Goal: Transaction & Acquisition: Purchase product/service

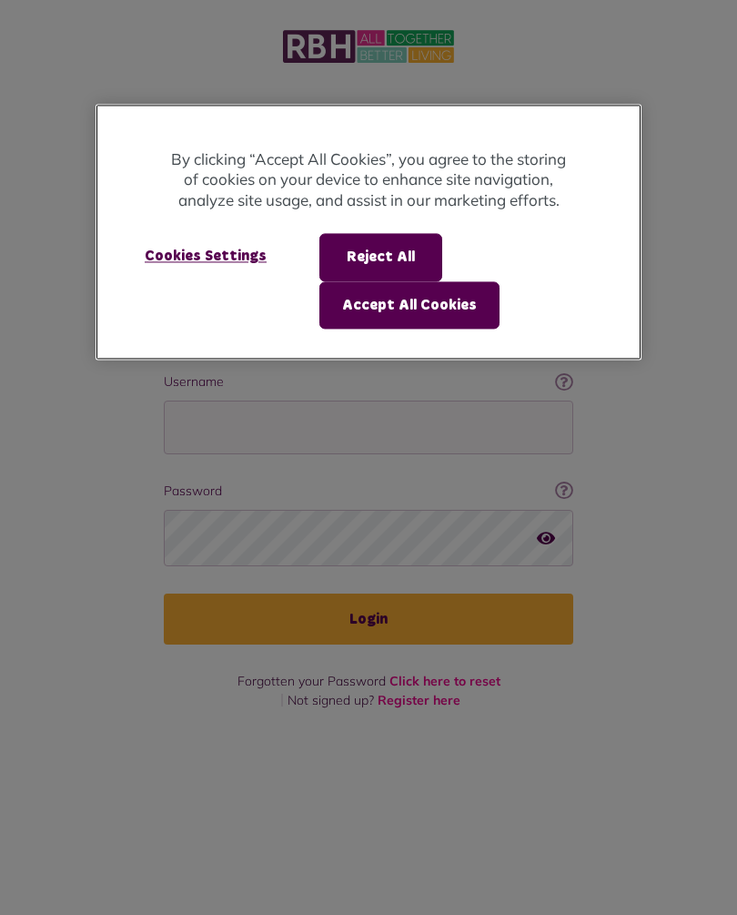
click at [452, 302] on button "Accept All Cookies" at bounding box center [409, 304] width 180 height 47
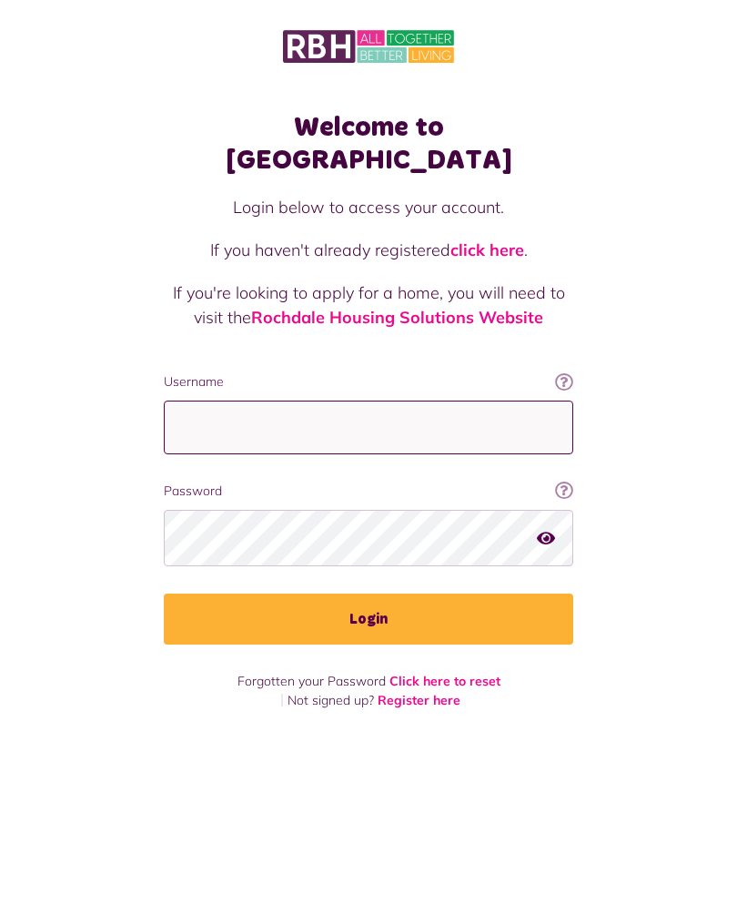
click at [385, 408] on input "Username" at bounding box center [369, 427] width 410 height 54
type input "**********"
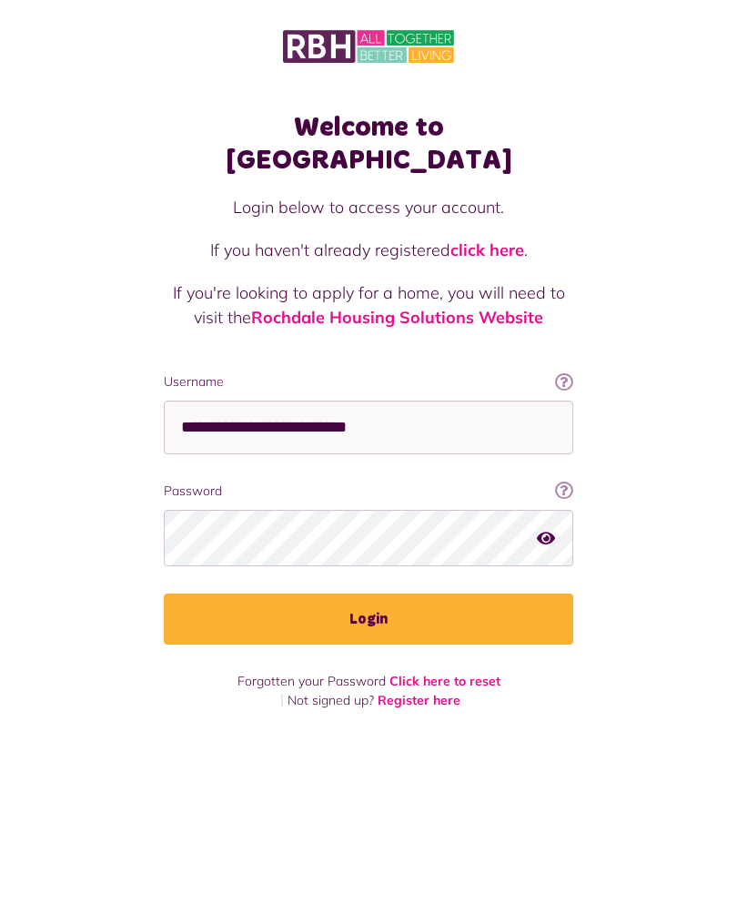
click at [390, 593] on button "Login" at bounding box center [369, 618] width 410 height 51
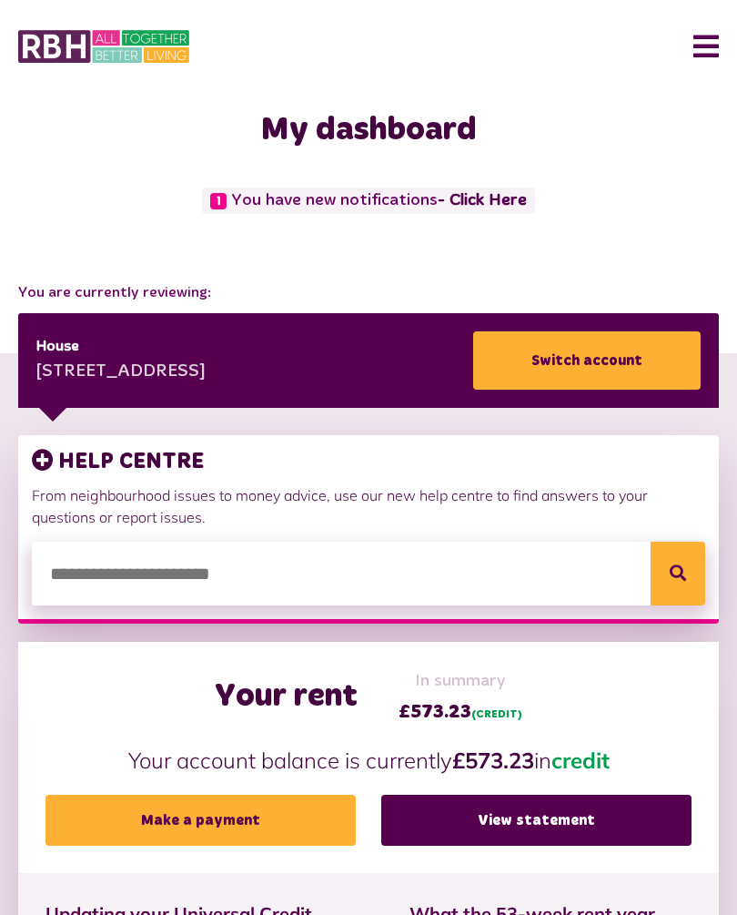
click at [484, 200] on link "- Click Here" at bounding box center [482, 200] width 89 height 16
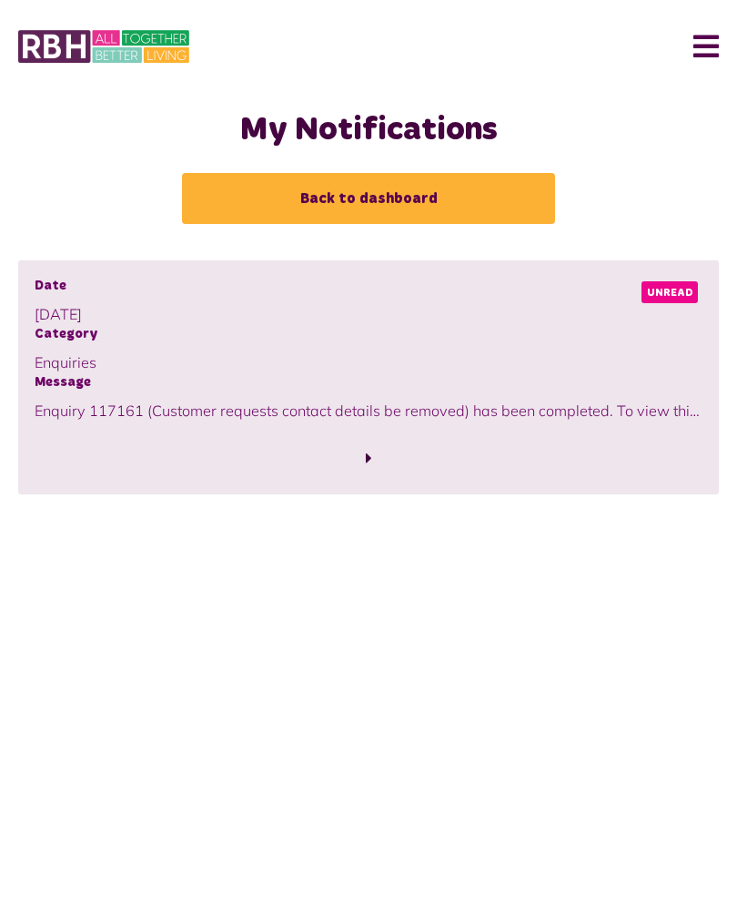
click at [665, 293] on span "Unread" at bounding box center [670, 292] width 56 height 22
click at [665, 291] on span "Unread" at bounding box center [670, 292] width 56 height 22
click at [374, 452] on span at bounding box center [369, 458] width 668 height 25
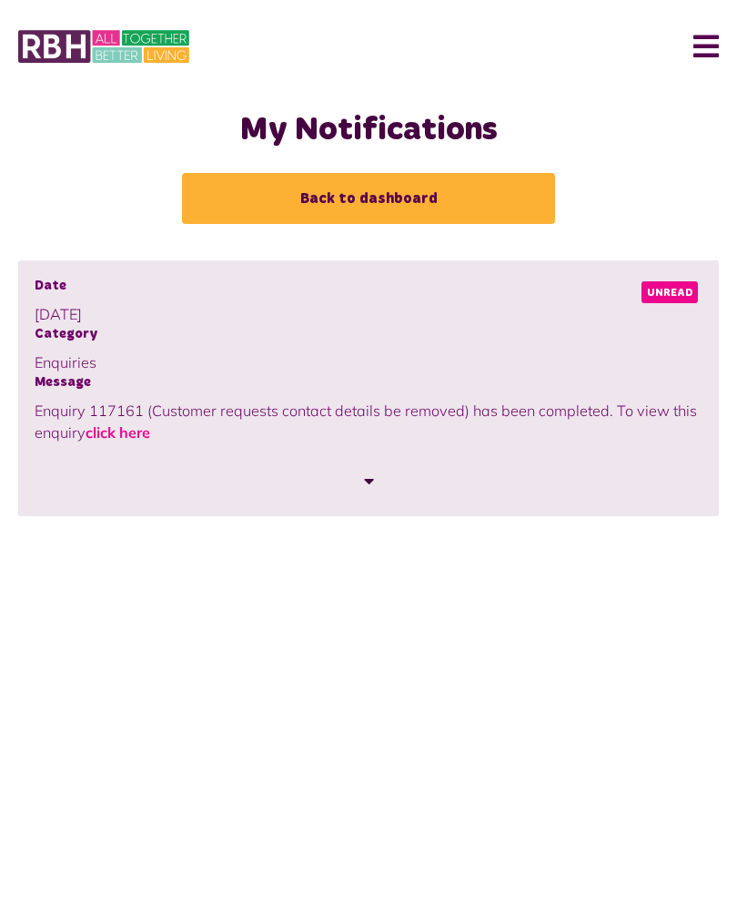
click at [142, 440] on link "click here" at bounding box center [118, 432] width 65 height 18
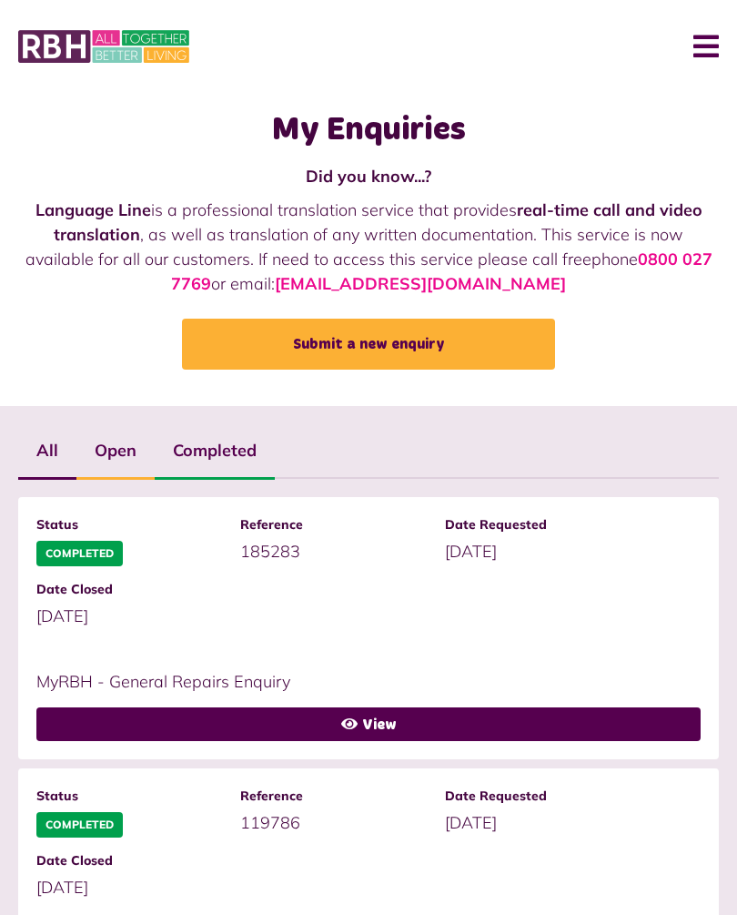
click at [708, 55] on button "Menu" at bounding box center [699, 46] width 39 height 56
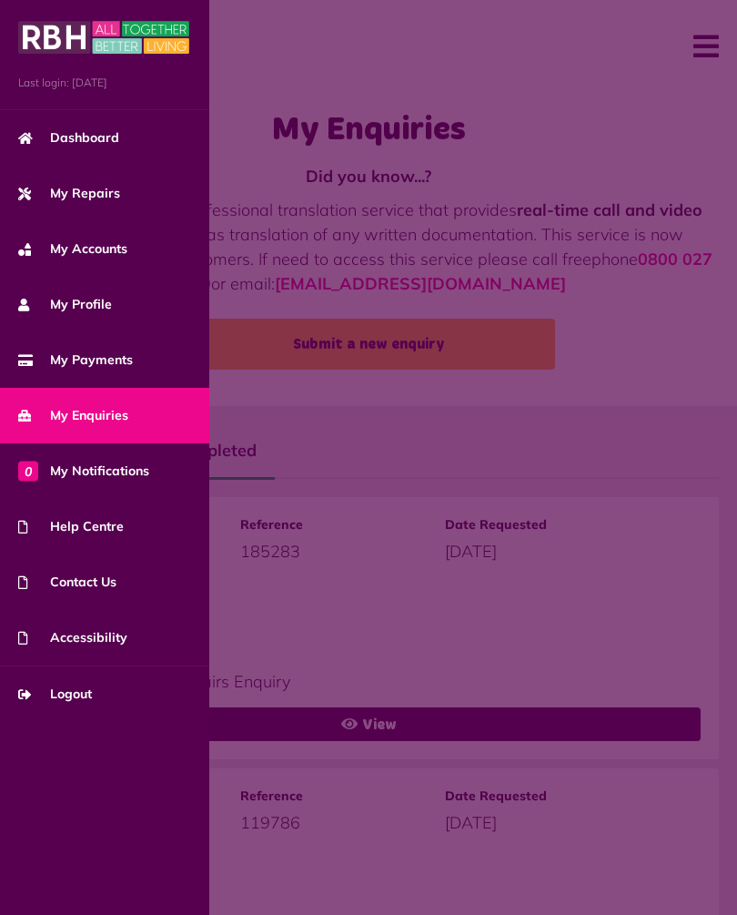
click at [101, 209] on link "My Repairs" at bounding box center [104, 194] width 209 height 56
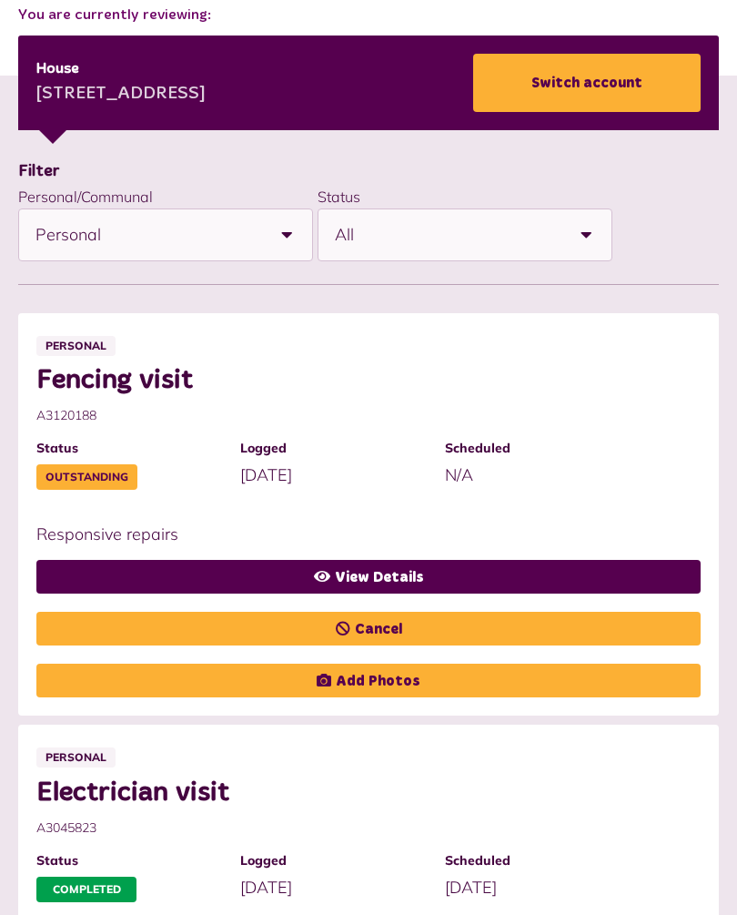
scroll to position [276, 0]
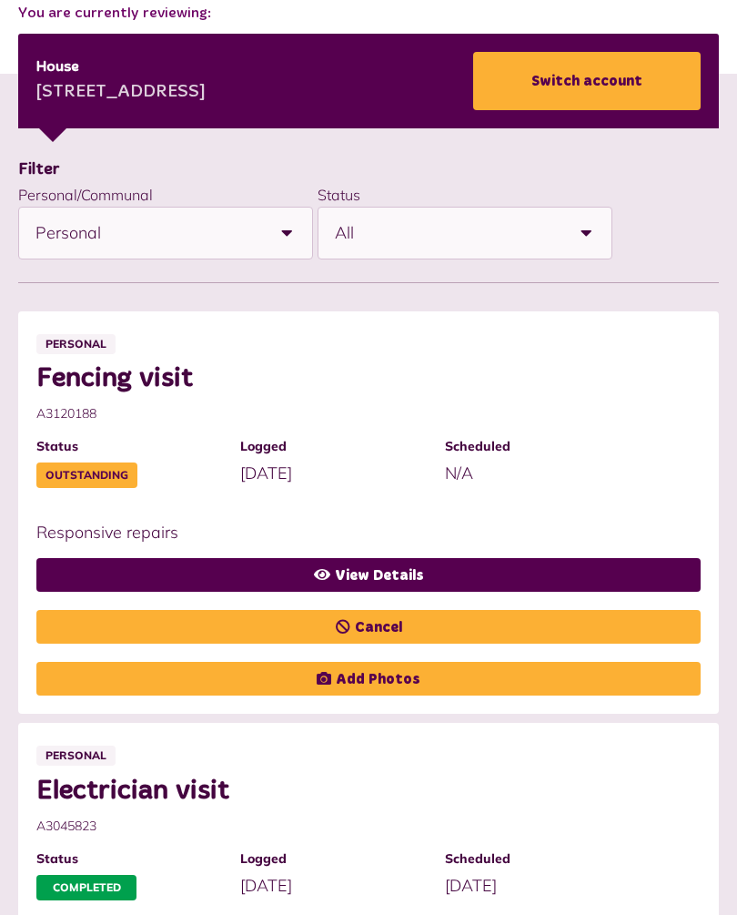
click at [406, 572] on link "View Details" at bounding box center [368, 575] width 664 height 34
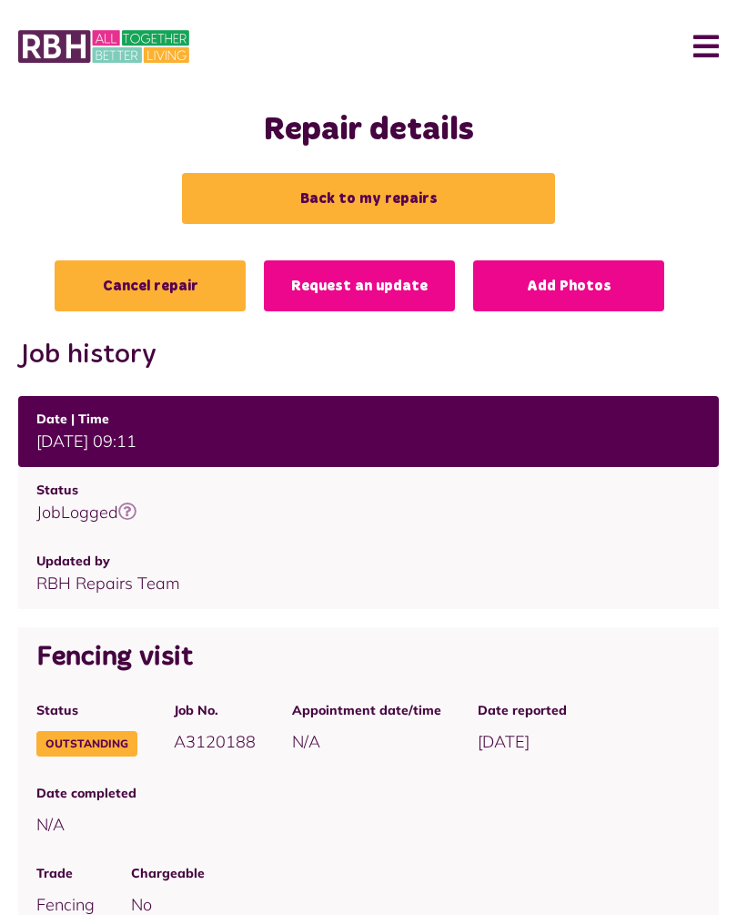
click at [709, 59] on button "Menu" at bounding box center [699, 46] width 39 height 56
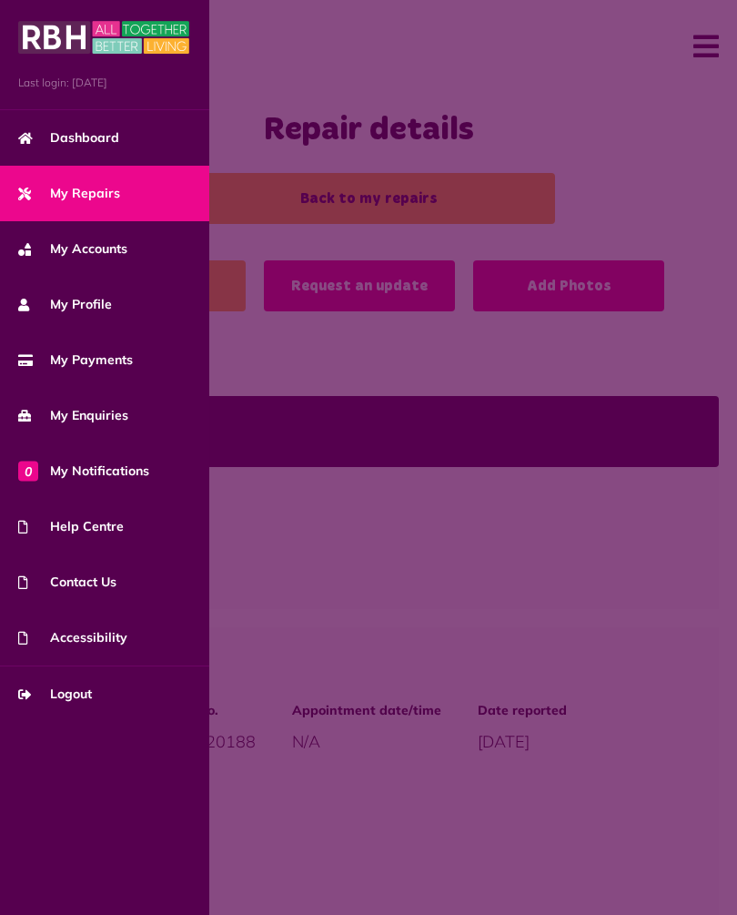
click at [106, 261] on link "My Accounts" at bounding box center [104, 249] width 209 height 56
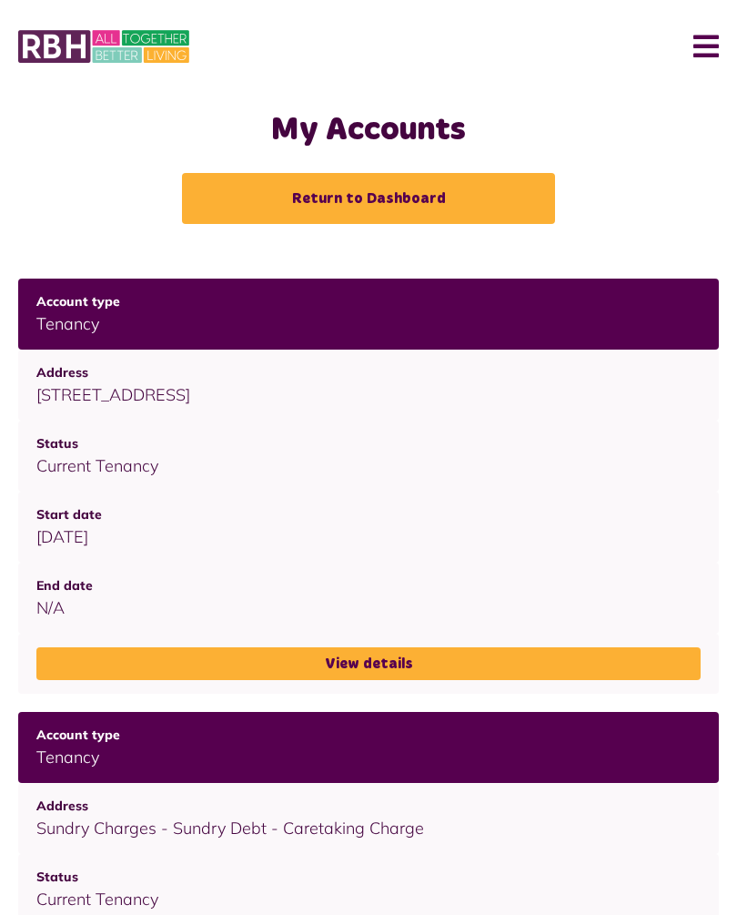
click at [458, 198] on link "Return to Dashboard" at bounding box center [368, 198] width 373 height 51
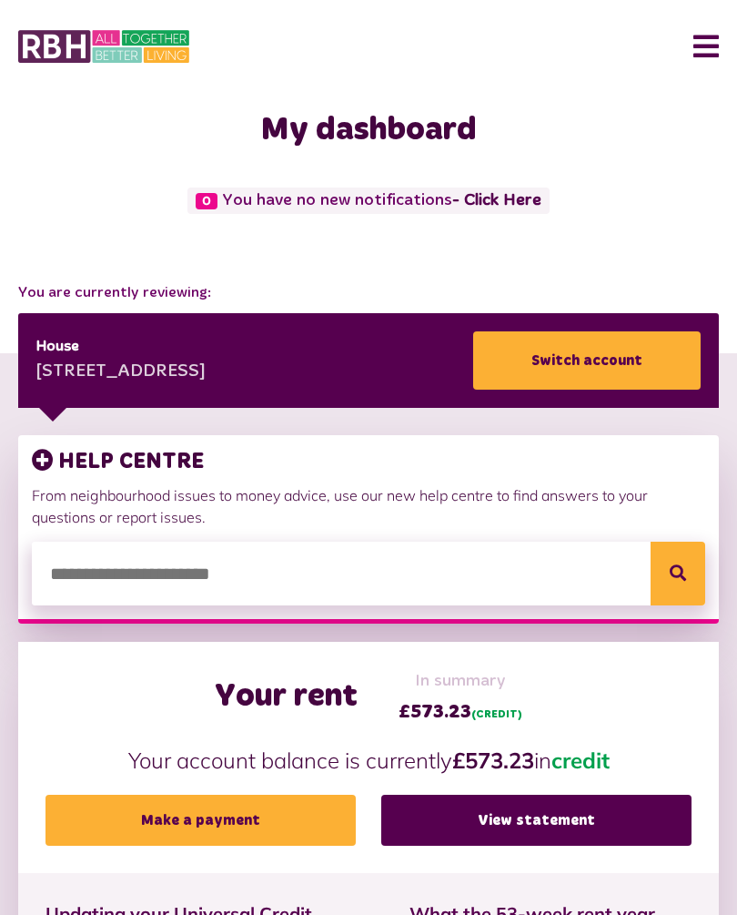
click at [248, 824] on link "Make a payment" at bounding box center [201, 820] width 310 height 51
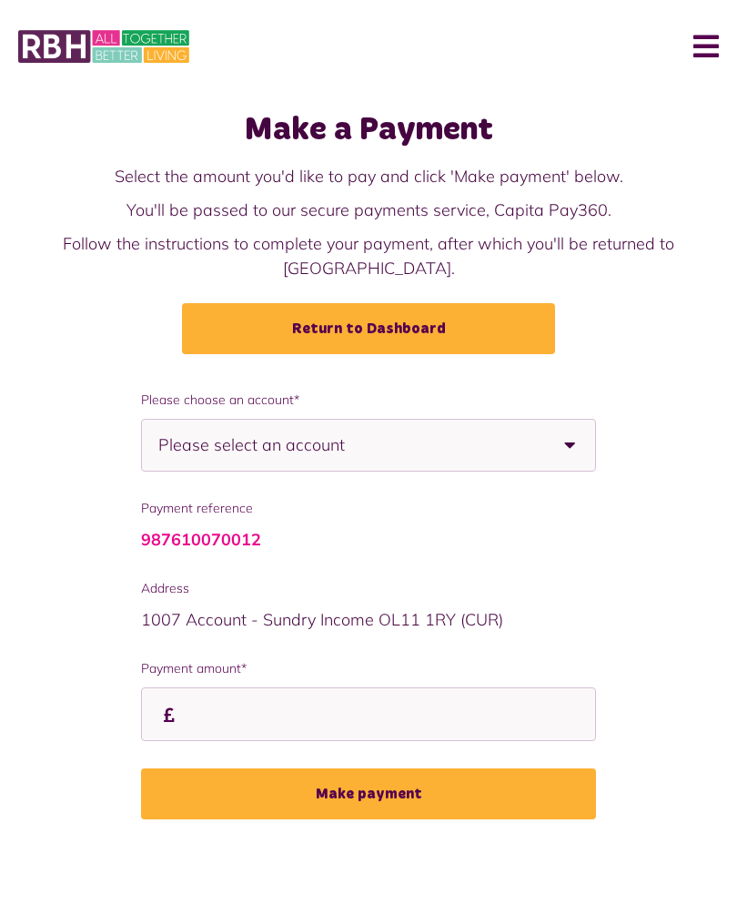
click at [568, 431] on b at bounding box center [569, 445] width 51 height 51
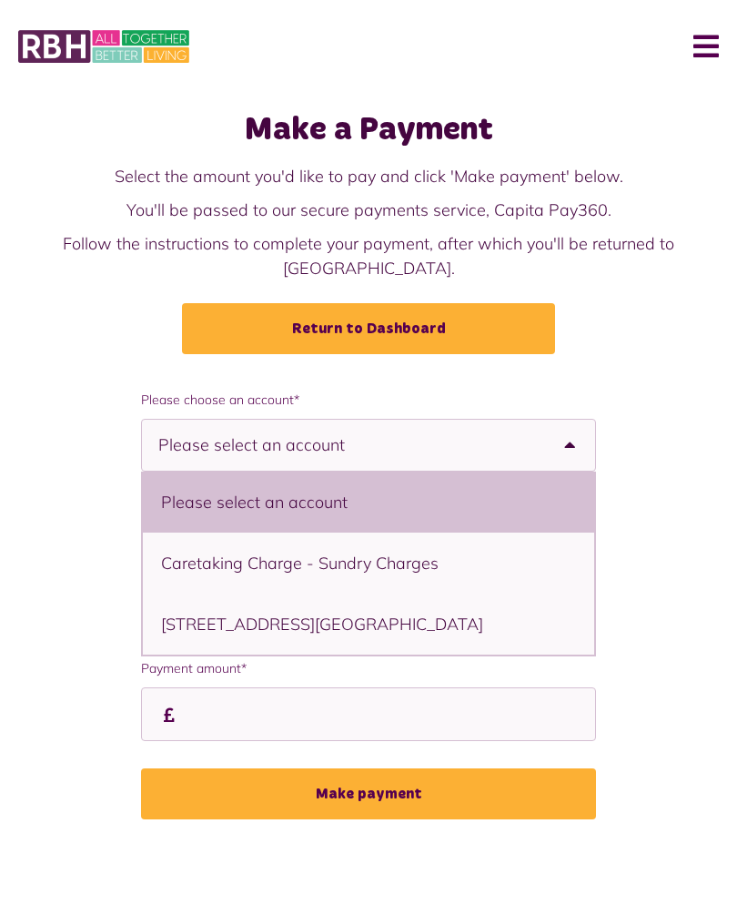
click at [299, 613] on li "3 Dacre Road, Rochdale, OL11 2LH - House" at bounding box center [368, 623] width 451 height 61
select select "**********"
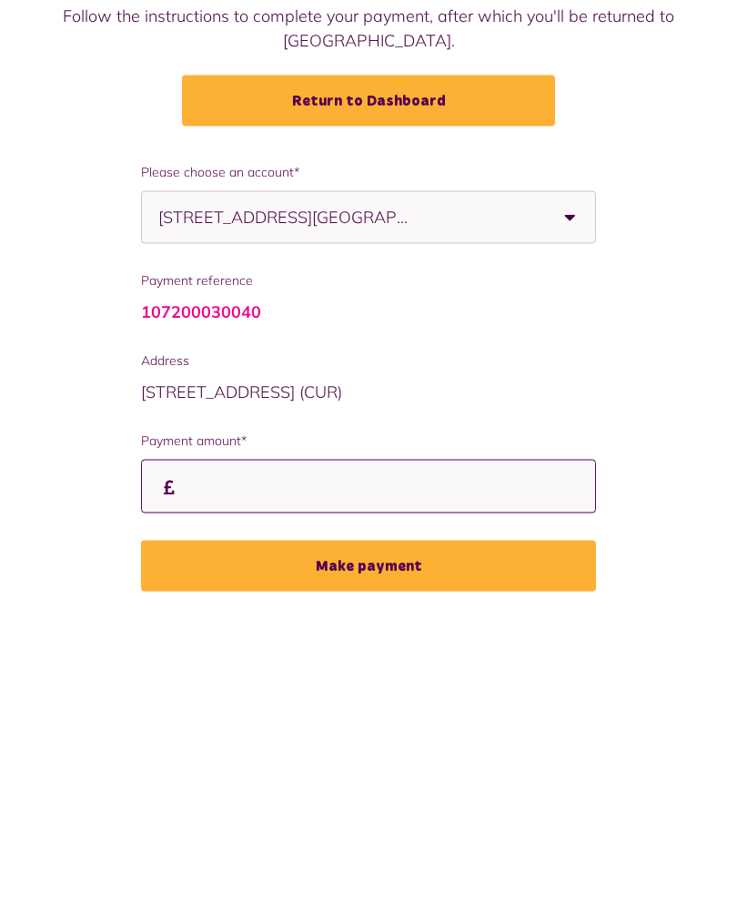
click at [204, 687] on input "Payment amount*" at bounding box center [368, 714] width 455 height 54
type input "***"
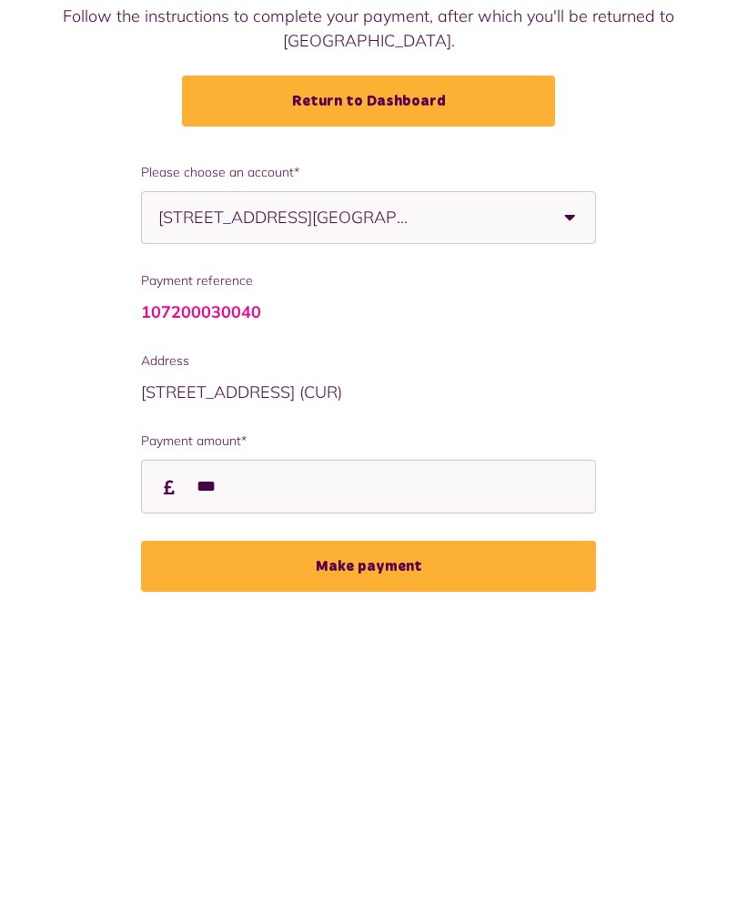
click at [378, 768] on button "Make payment" at bounding box center [368, 793] width 455 height 51
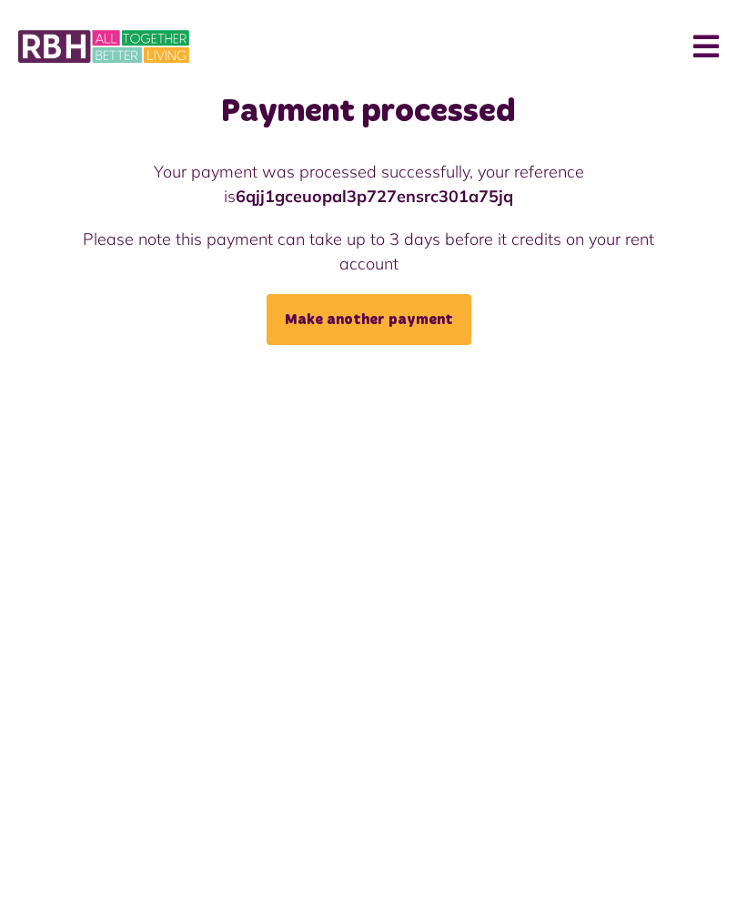
click at [701, 44] on button "Menu" at bounding box center [699, 46] width 39 height 56
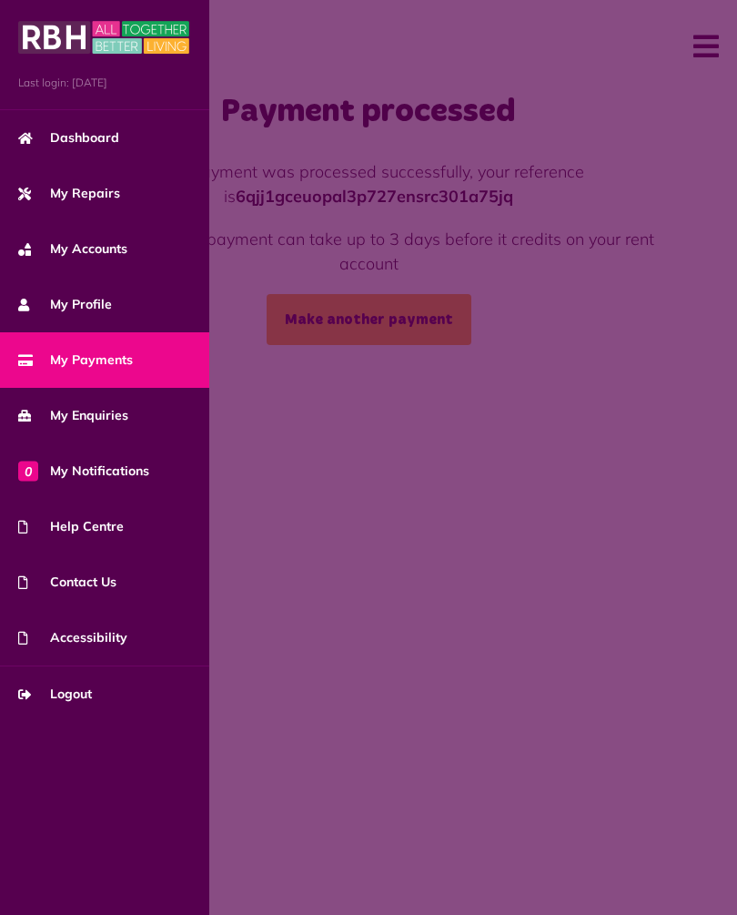
click at [103, 693] on link "Logout" at bounding box center [104, 694] width 209 height 56
